Goal: Information Seeking & Learning: Find specific fact

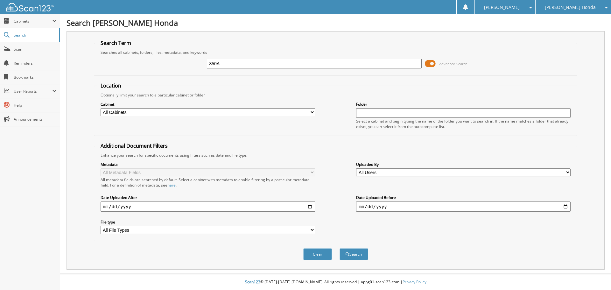
type input "850A"
click at [339, 248] on button "Search" at bounding box center [353, 254] width 29 height 12
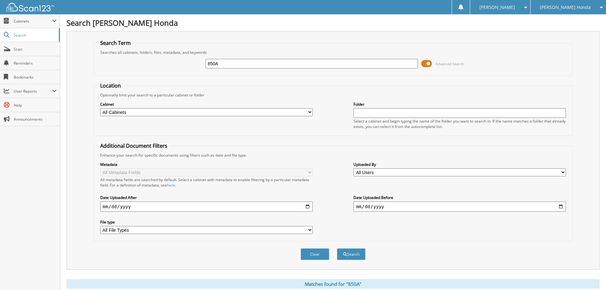
drag, startPoint x: 227, startPoint y: 63, endPoint x: 175, endPoint y: 69, distance: 51.8
click at [175, 69] on div "850A Advanced Search" at bounding box center [333, 63] width 472 height 17
type input "620850A"
click at [337, 248] on button "Search" at bounding box center [351, 254] width 29 height 12
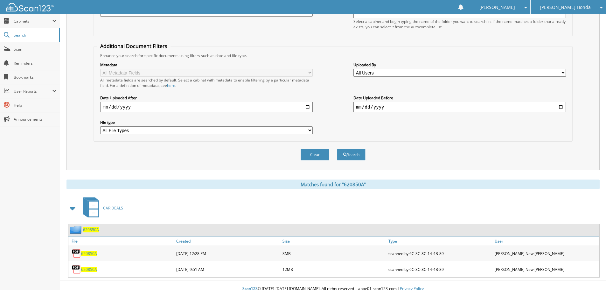
scroll to position [107, 0]
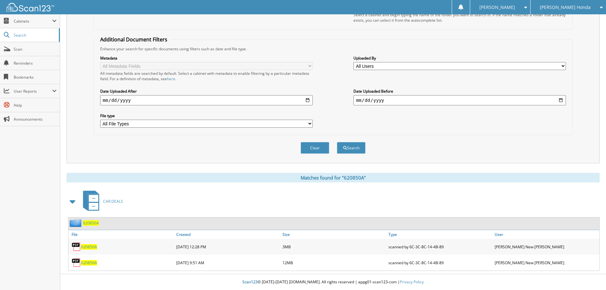
click at [91, 221] on span "620850A" at bounding box center [91, 222] width 16 height 5
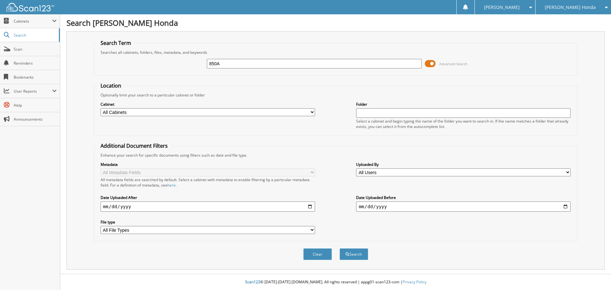
type input "850A"
click at [339, 248] on button "Search" at bounding box center [353, 254] width 29 height 12
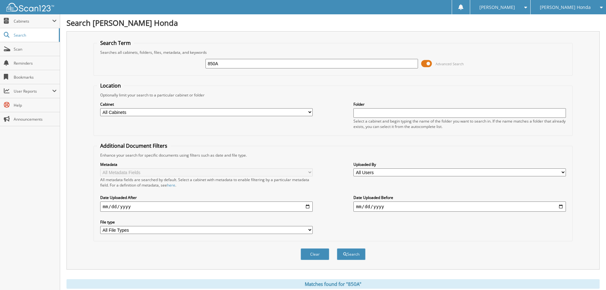
drag, startPoint x: 228, startPoint y: 64, endPoint x: 183, endPoint y: 72, distance: 45.5
click at [183, 72] on div "850A Advanced Search" at bounding box center [333, 63] width 472 height 17
type input "620850A"
click at [337, 248] on button "Search" at bounding box center [351, 254] width 29 height 12
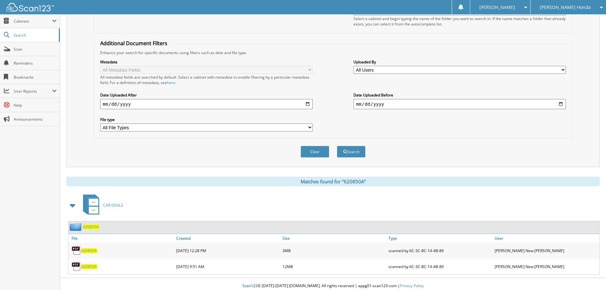
scroll to position [107, 0]
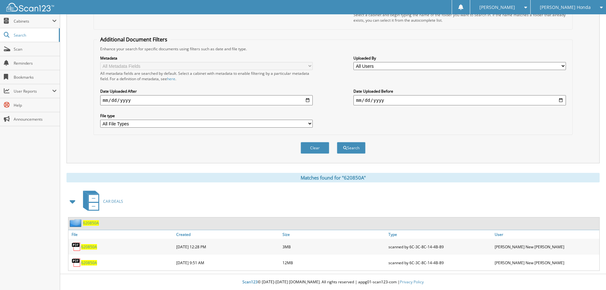
click at [92, 225] on span "620850A" at bounding box center [91, 222] width 16 height 5
